Goal: Information Seeking & Learning: Learn about a topic

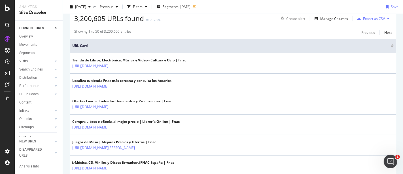
scroll to position [99, 0]
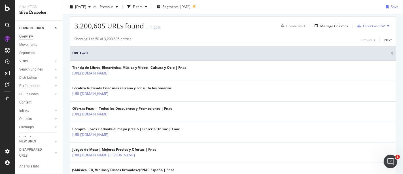
click at [28, 34] on div "Overview" at bounding box center [26, 36] width 14 height 6
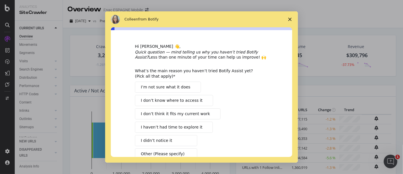
scroll to position [7, 0]
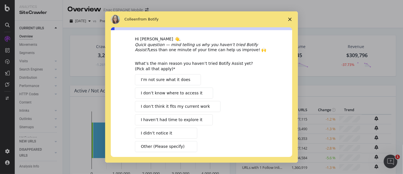
click at [290, 20] on icon "Close survey" at bounding box center [289, 19] width 3 height 3
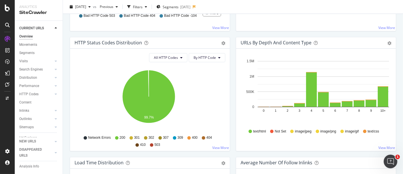
scroll to position [311, 0]
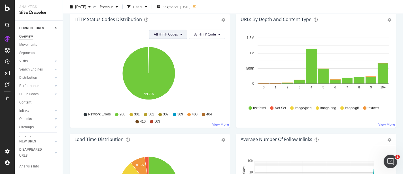
click at [170, 33] on span "All HTTP Codes" at bounding box center [166, 34] width 24 height 5
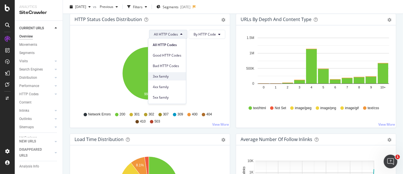
click at [165, 74] on span "3xx family" at bounding box center [167, 76] width 29 height 5
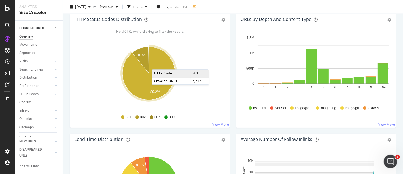
click at [157, 63] on icon "A chart." at bounding box center [149, 73] width 53 height 53
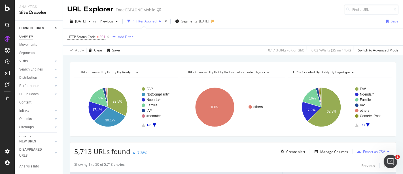
click at [27, 34] on div "Overview" at bounding box center [26, 36] width 14 height 6
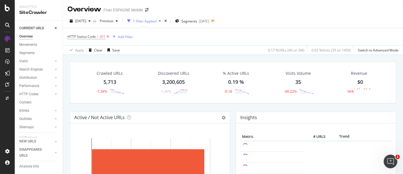
click at [107, 37] on icon at bounding box center [108, 37] width 5 height 6
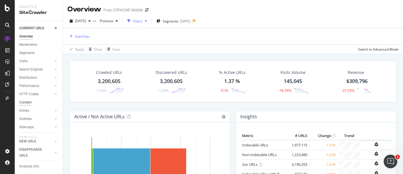
click at [27, 102] on div "Content" at bounding box center [25, 102] width 12 height 6
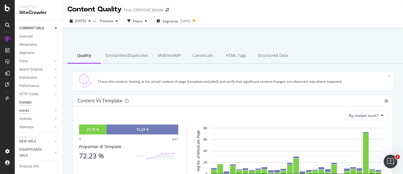
click at [21, 112] on div "Inlinks" at bounding box center [24, 110] width 10 height 6
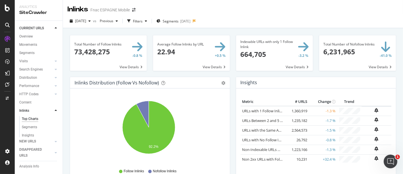
click at [55, 111] on icon at bounding box center [56, 110] width 2 height 3
click at [34, 117] on link "Outlinks" at bounding box center [36, 119] width 34 height 6
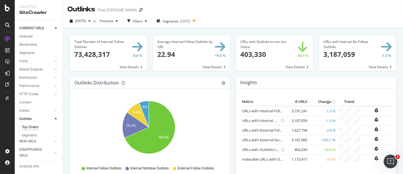
click at [55, 117] on icon at bounding box center [56, 118] width 2 height 3
click at [26, 110] on div "Inlinks" at bounding box center [24, 110] width 10 height 6
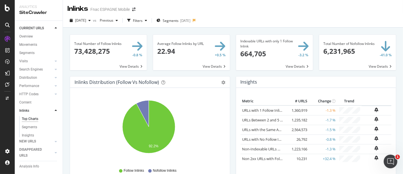
scroll to position [1, 0]
click at [53, 109] on div at bounding box center [56, 110] width 6 height 6
click at [25, 61] on div "Visits" at bounding box center [23, 61] width 9 height 6
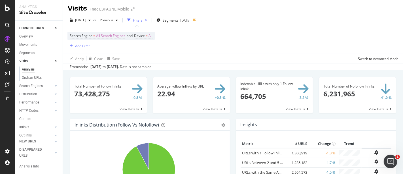
click at [29, 70] on div "Analysis" at bounding box center [28, 69] width 13 height 6
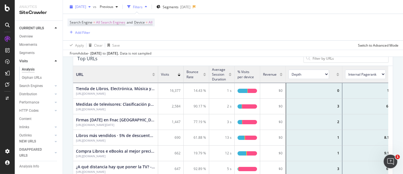
click at [79, 6] on span "[DATE]" at bounding box center [80, 6] width 11 height 5
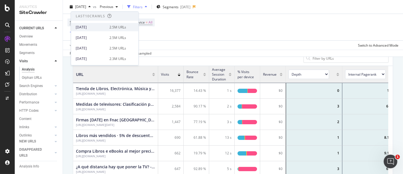
click at [90, 28] on div "[DATE]" at bounding box center [91, 27] width 30 height 5
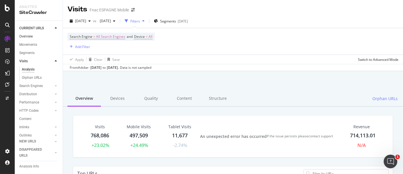
click at [34, 36] on link "Overview" at bounding box center [38, 36] width 39 height 6
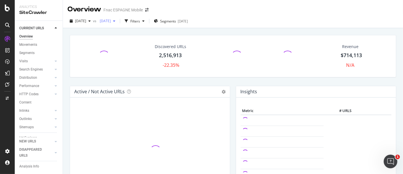
click at [111, 21] on span "[DATE]" at bounding box center [104, 20] width 13 height 5
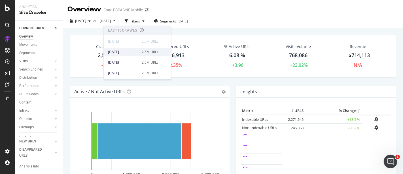
click at [121, 52] on div "[DATE]" at bounding box center [123, 51] width 30 height 5
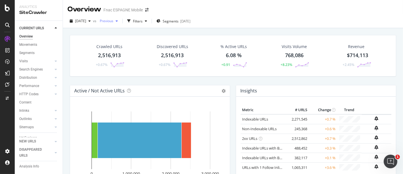
click at [113, 20] on span "Previous" at bounding box center [106, 20] width 16 height 5
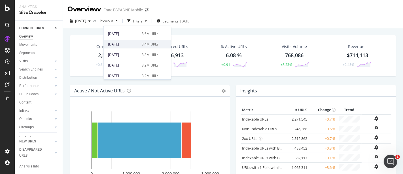
click at [128, 47] on div "[DATE] 3.4M URLs" at bounding box center [137, 44] width 67 height 8
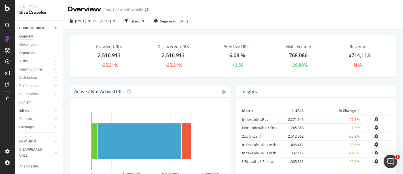
click at [31, 109] on link "Inlinks" at bounding box center [36, 110] width 34 height 6
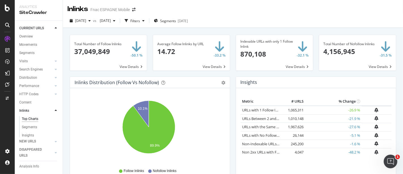
scroll to position [1, 0]
click at [25, 102] on div "Content" at bounding box center [25, 102] width 12 height 6
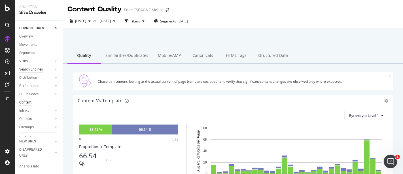
click at [28, 68] on div "Search Engines" at bounding box center [31, 69] width 24 height 6
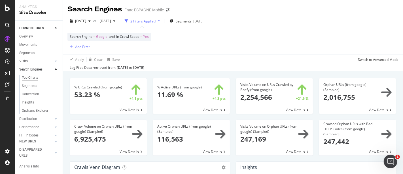
click at [53, 72] on div at bounding box center [56, 69] width 6 height 6
click at [55, 60] on icon at bounding box center [56, 60] width 2 height 3
click at [31, 63] on link "Visits" at bounding box center [36, 61] width 34 height 6
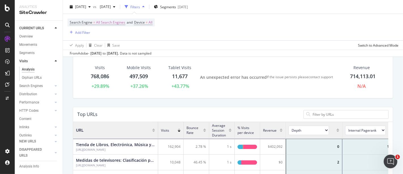
scroll to position [32, 0]
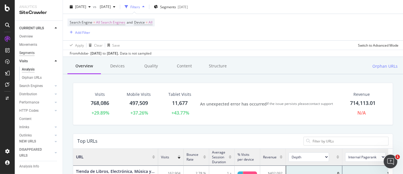
click at [22, 51] on div "Segments" at bounding box center [26, 53] width 15 height 6
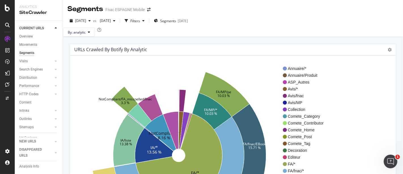
scroll to position [1, 0]
click at [30, 36] on div "Overview" at bounding box center [26, 36] width 14 height 6
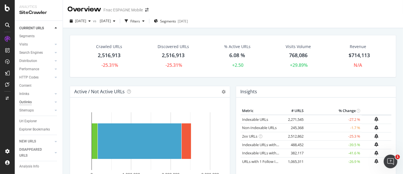
scroll to position [22, 0]
click at [6, 26] on icon at bounding box center [7, 25] width 5 height 5
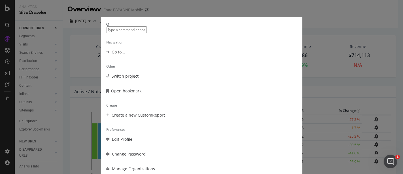
scroll to position [0, 0]
click at [121, 94] on div "Open bookmark" at bounding box center [126, 91] width 30 height 6
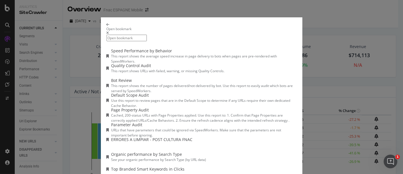
scroll to position [27, 0]
click at [130, 136] on div "ERRORES A LIMPIAR - POST CULTURA FNAC" at bounding box center [151, 139] width 81 height 6
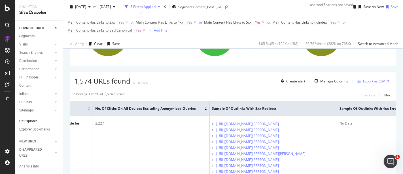
scroll to position [83, 0]
click at [370, 84] on div "Export as CSV" at bounding box center [374, 81] width 22 height 5
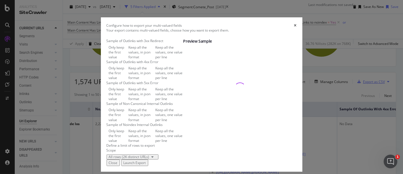
scroll to position [102, 0]
click at [297, 24] on icon "times" at bounding box center [295, 25] width 3 height 3
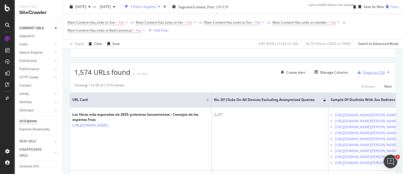
scroll to position [0, 0]
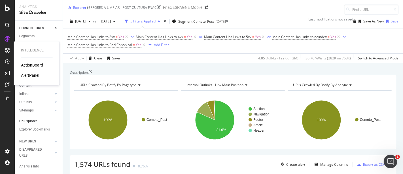
click at [38, 66] on div "ActionBoard" at bounding box center [32, 65] width 22 height 6
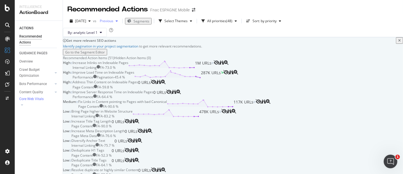
click at [113, 20] on span "Previous" at bounding box center [106, 20] width 16 height 5
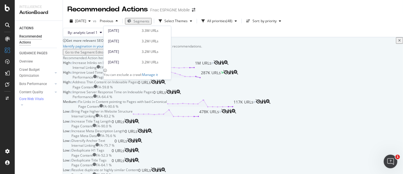
scroll to position [155, 0]
click at [124, 34] on div "[DATE] 3.4M URLs" at bounding box center [137, 31] width 67 height 8
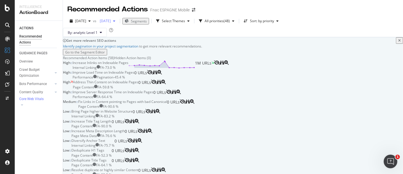
click at [111, 22] on span "[DATE]" at bounding box center [104, 20] width 13 height 5
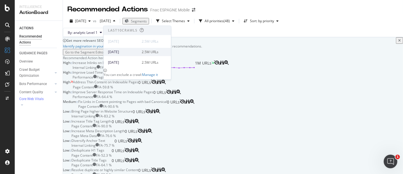
click at [137, 52] on div "[DATE] 2.5M URLs" at bounding box center [133, 51] width 50 height 5
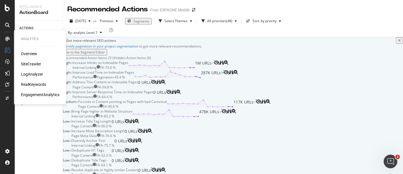
click at [7, 38] on icon at bounding box center [7, 39] width 5 height 5
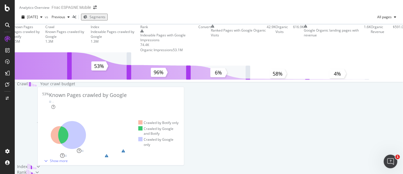
scroll to position [1, 0]
click at [64, 19] on span "Previous" at bounding box center [57, 16] width 16 height 5
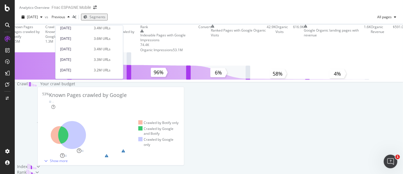
scroll to position [138, 0]
click at [73, 48] on div "[DATE]" at bounding box center [75, 48] width 30 height 5
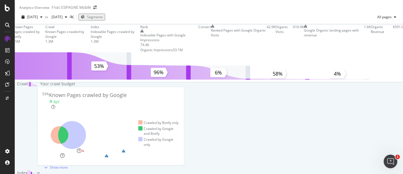
scroll to position [265, 0]
click at [40, 170] on div "Index" at bounding box center [27, 173] width 25 height 6
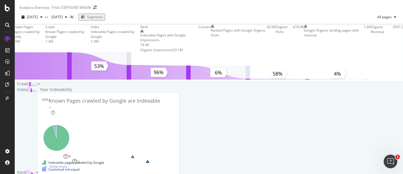
scroll to position [45, 0]
click at [40, 130] on div "Index" at bounding box center [27, 128] width 25 height 83
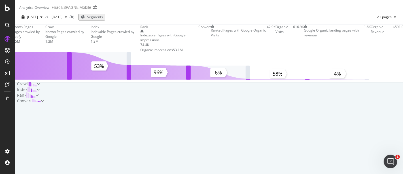
click at [40, 87] on div "Crawl" at bounding box center [28, 84] width 26 height 6
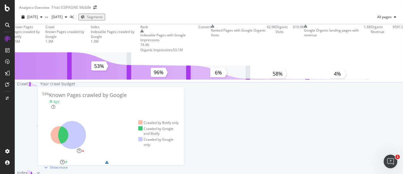
scroll to position [102, 0]
click at [40, 81] on div "Crawl" at bounding box center [28, 122] width 26 height 83
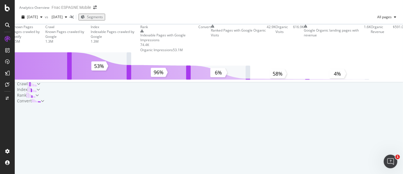
scroll to position [104, 0]
click at [39, 98] on div "Rank" at bounding box center [27, 95] width 24 height 6
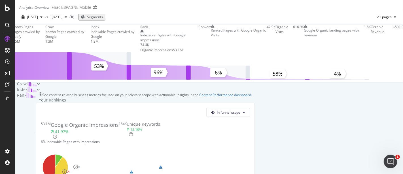
scroll to position [167, 0]
click at [35, 106] on div "Rank" at bounding box center [25, 133] width 21 height 82
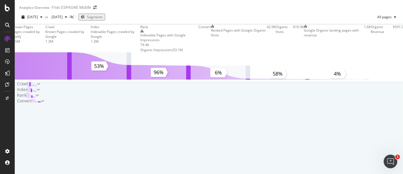
scroll to position [104, 0]
click at [40, 81] on div "Crawl" at bounding box center [28, 84] width 26 height 6
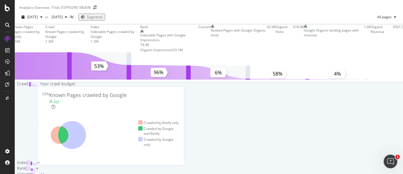
scroll to position [136, 0]
click at [40, 81] on div "Crawl" at bounding box center [28, 120] width 26 height 79
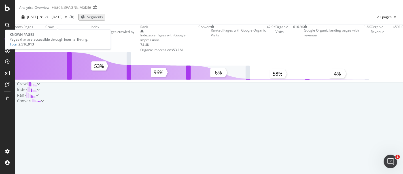
scroll to position [104, 0]
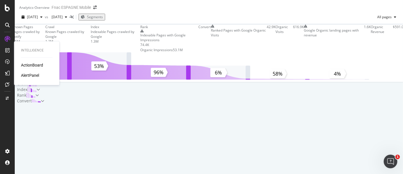
click at [27, 64] on div "ActionBoard" at bounding box center [32, 65] width 22 height 6
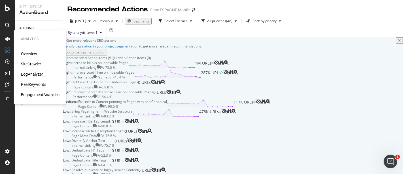
click at [30, 83] on div "RealKeywords" at bounding box center [33, 84] width 25 height 6
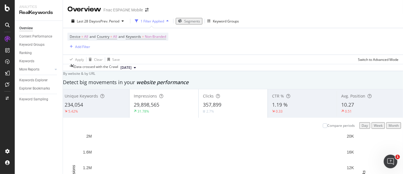
scroll to position [522, 0]
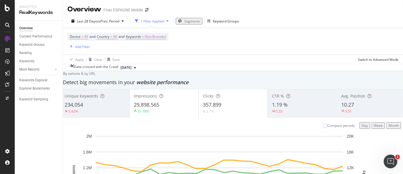
scroll to position [545, 0]
click at [32, 45] on div "Keyword Groups" at bounding box center [31, 45] width 25 height 6
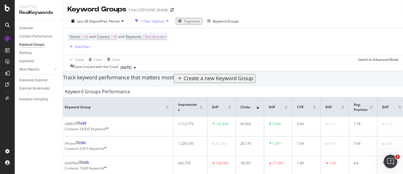
scroll to position [78, 0]
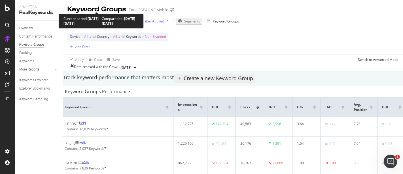
click at [104, 19] on span "vs Prev. Period" at bounding box center [108, 21] width 22 height 5
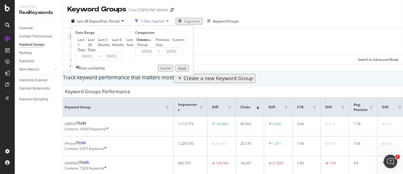
click at [154, 37] on div "Previous Year" at bounding box center [154, 42] width 0 height 10
type input "[DATE]"
click at [178, 70] on div "Apply" at bounding box center [182, 68] width 9 height 5
click at [176, 80] on div "Track keyword performance that matters most Create a new Keyword Group" at bounding box center [233, 78] width 346 height 9
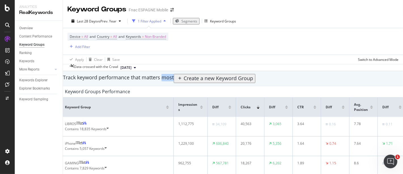
scroll to position [34, 0]
